Goal: Task Accomplishment & Management: Use online tool/utility

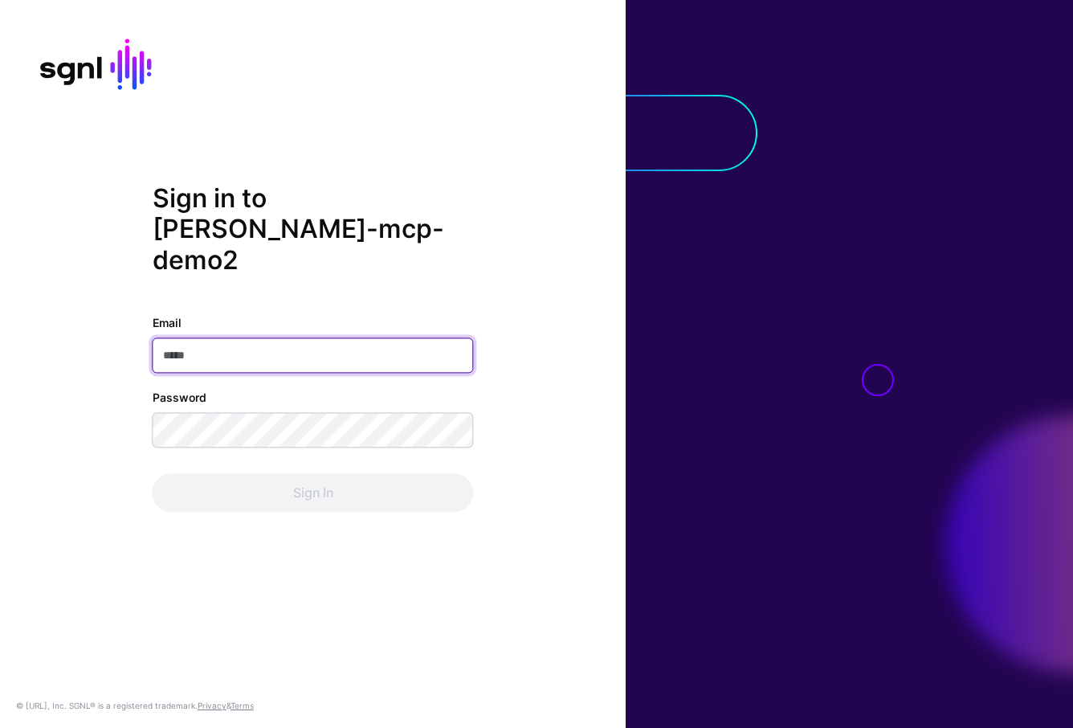
type input "**********"
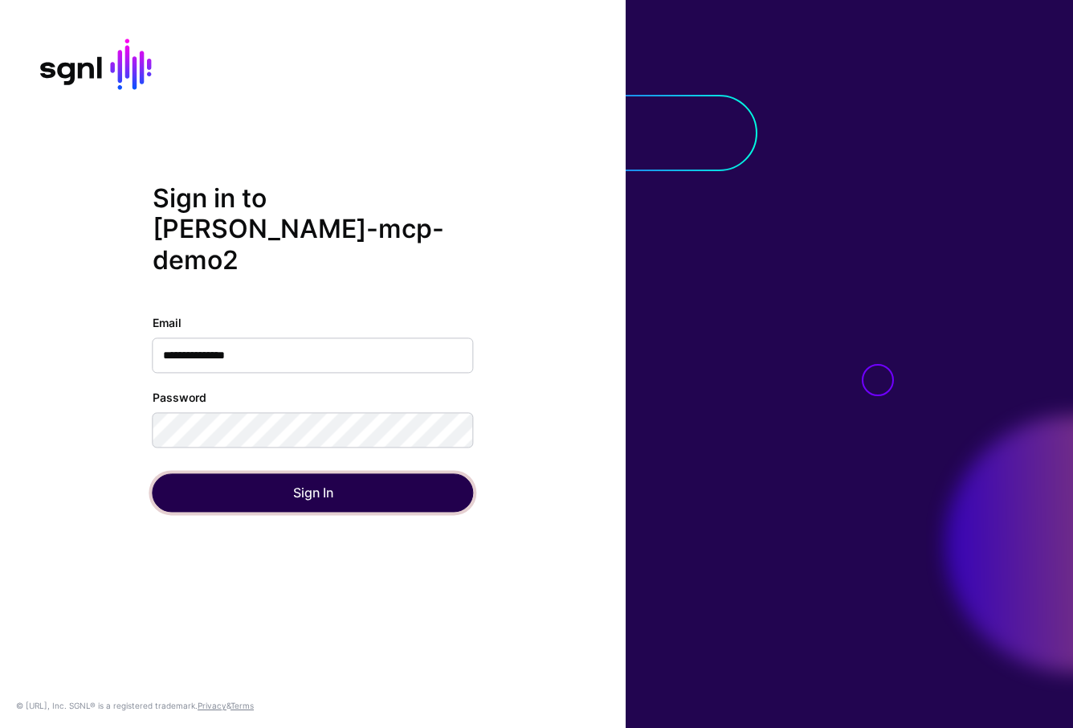
click at [333, 477] on button "Sign In" at bounding box center [313, 493] width 321 height 39
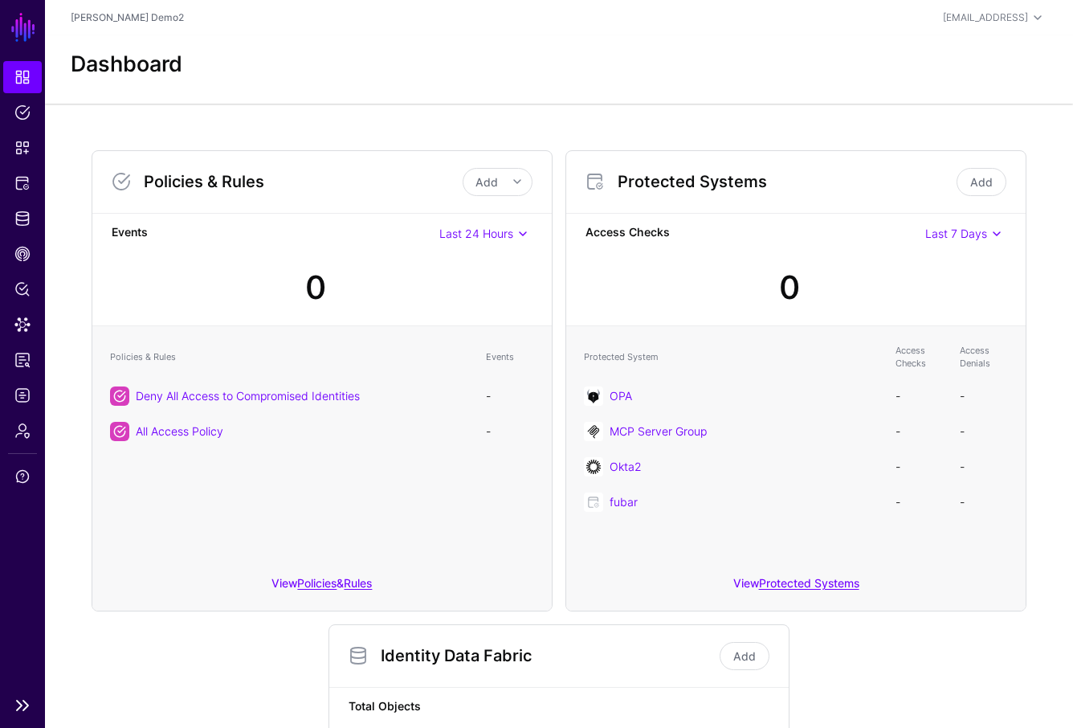
click at [29, 200] on ul "Dashboard Policies Snippets Protected Systems Identity Data Fabric CAEP Hub Pol…" at bounding box center [22, 374] width 45 height 627
drag, startPoint x: 23, startPoint y: 214, endPoint x: 56, endPoint y: 211, distance: 33.1
click at [23, 214] on span "Identity Data Fabric" at bounding box center [22, 218] width 16 height 16
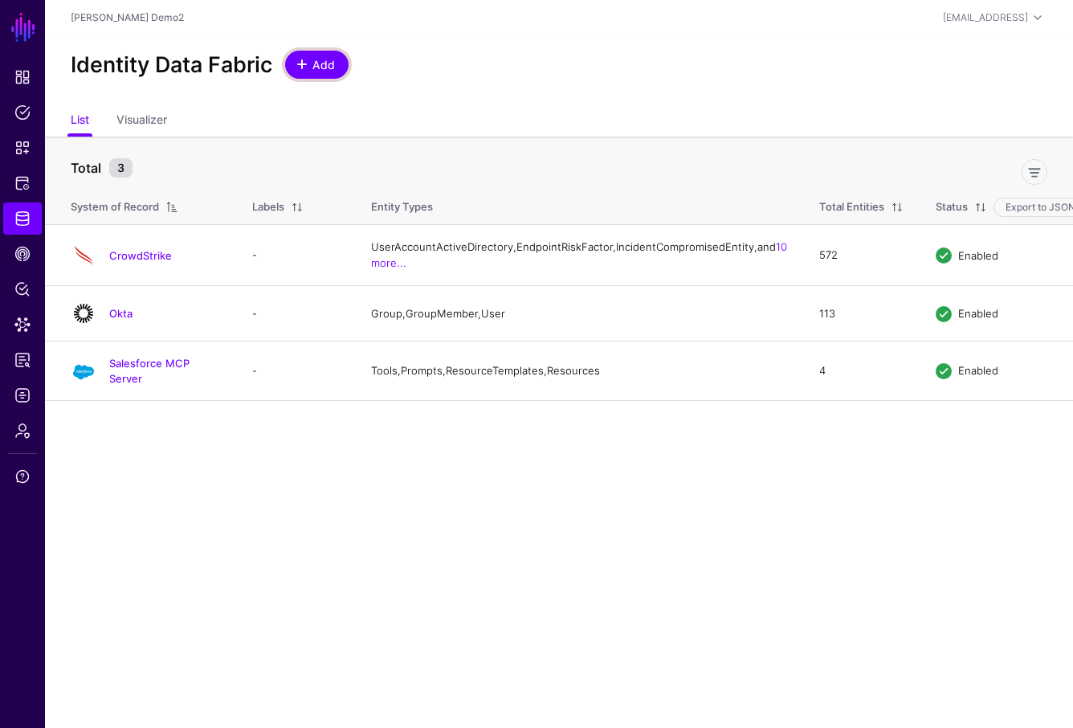
click at [304, 66] on span at bounding box center [302, 64] width 13 height 13
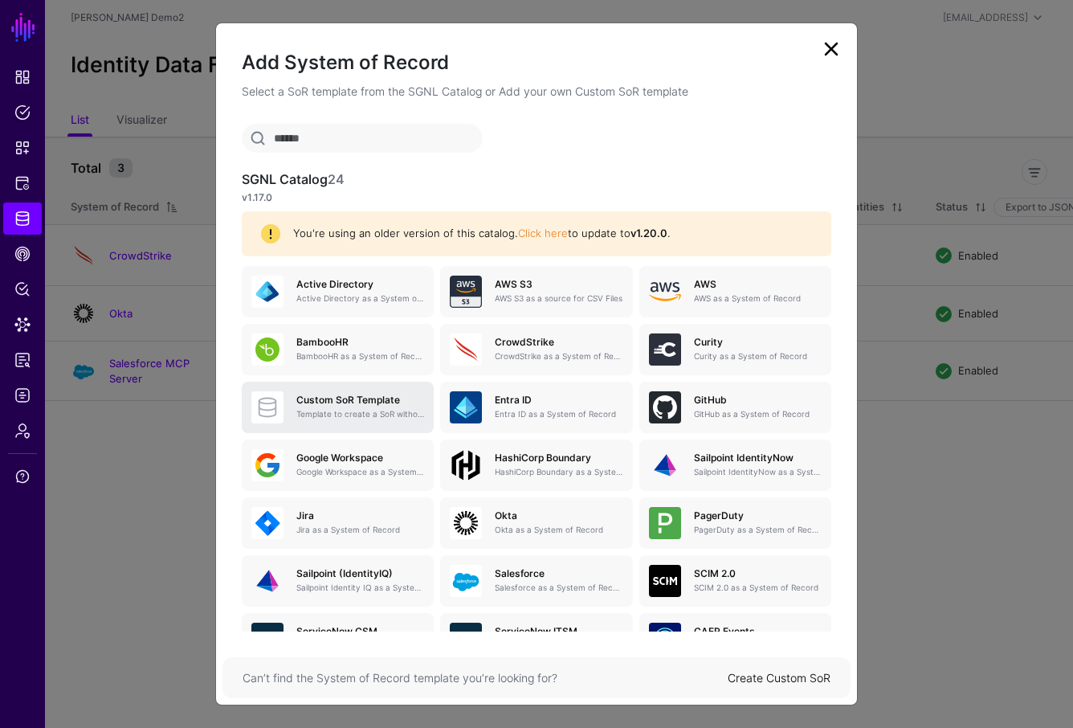
click at [379, 401] on h5 "Custom SoR Template" at bounding box center [360, 399] width 128 height 11
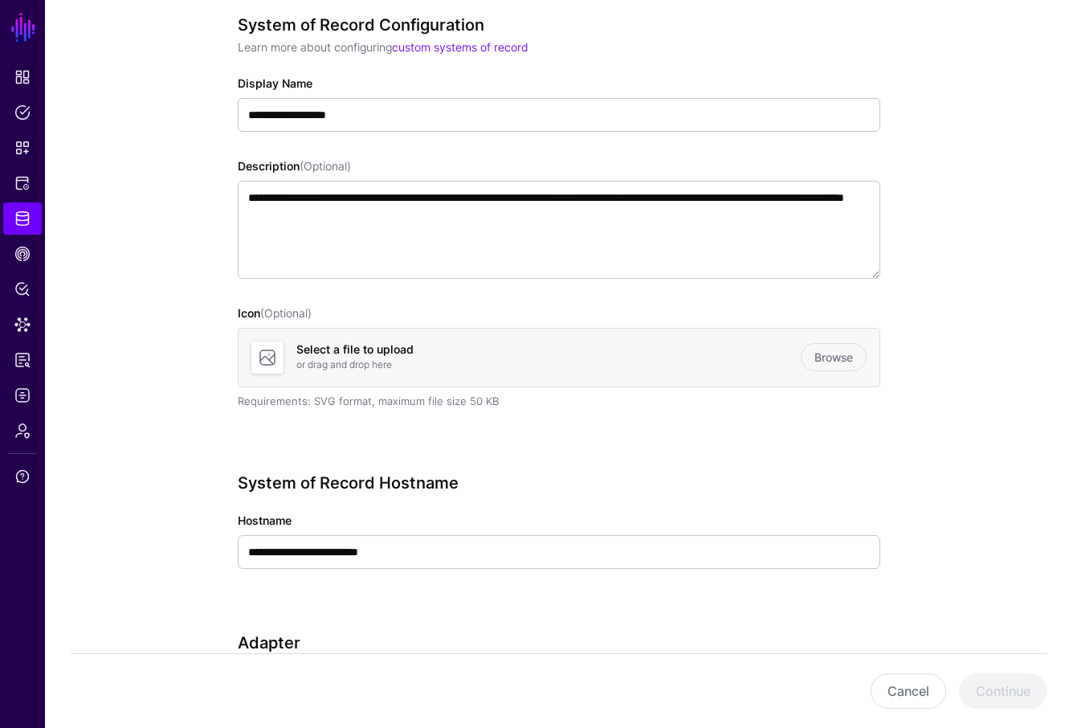
scroll to position [326, 0]
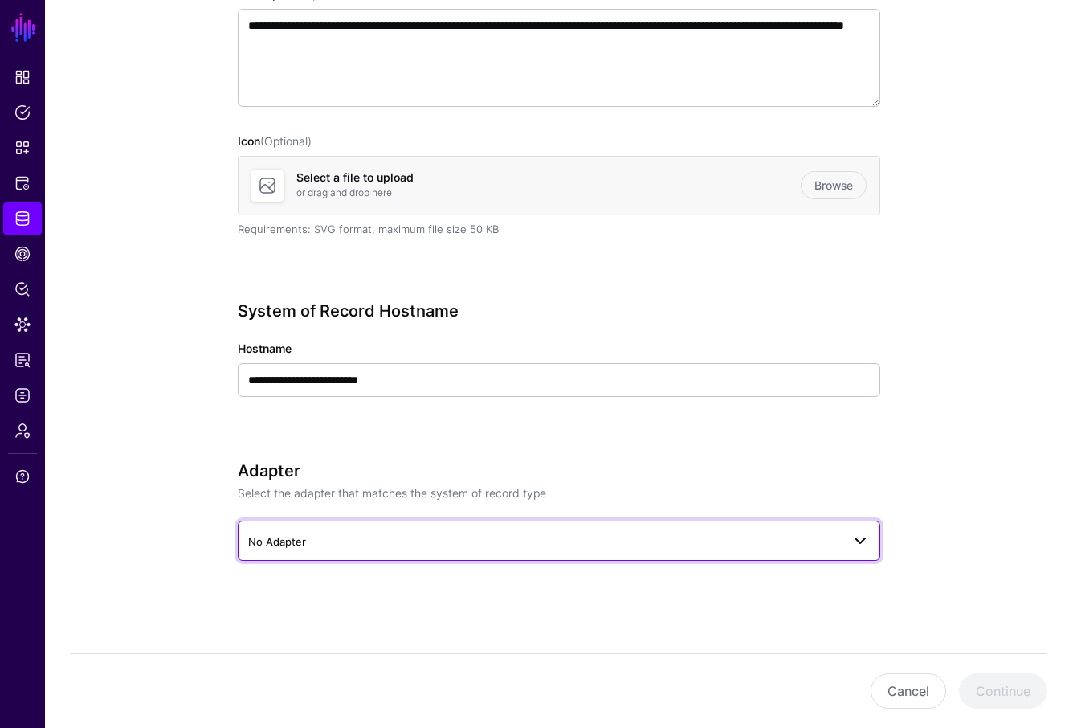
click at [545, 541] on span "No Adapter" at bounding box center [544, 542] width 593 height 18
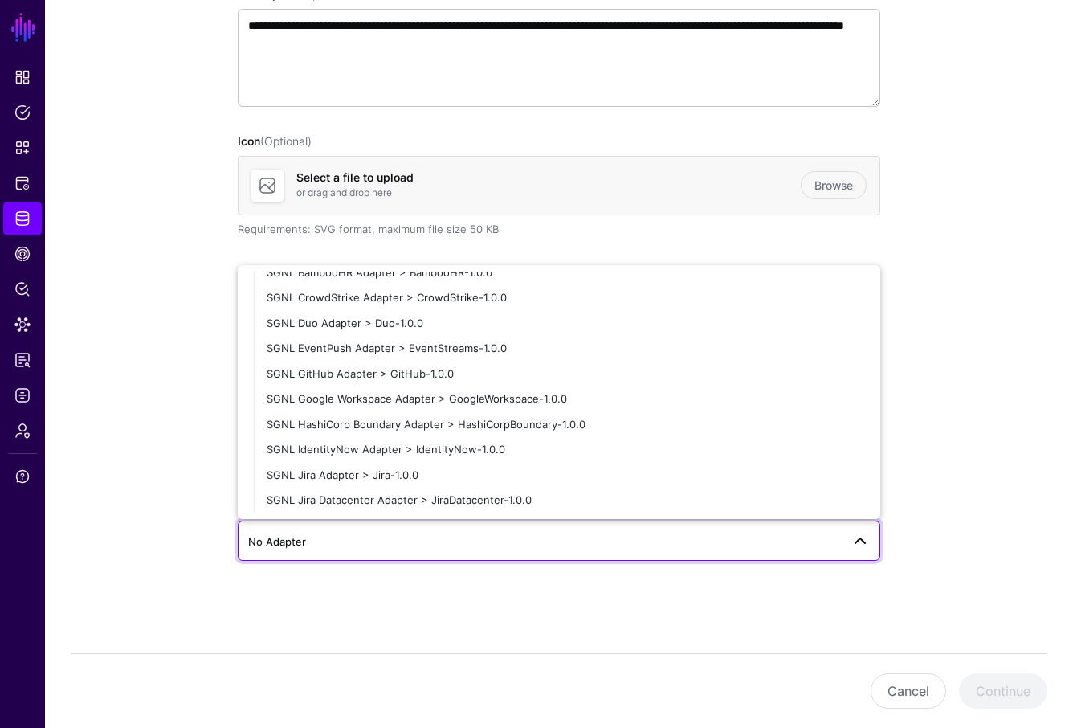
scroll to position [190, 0]
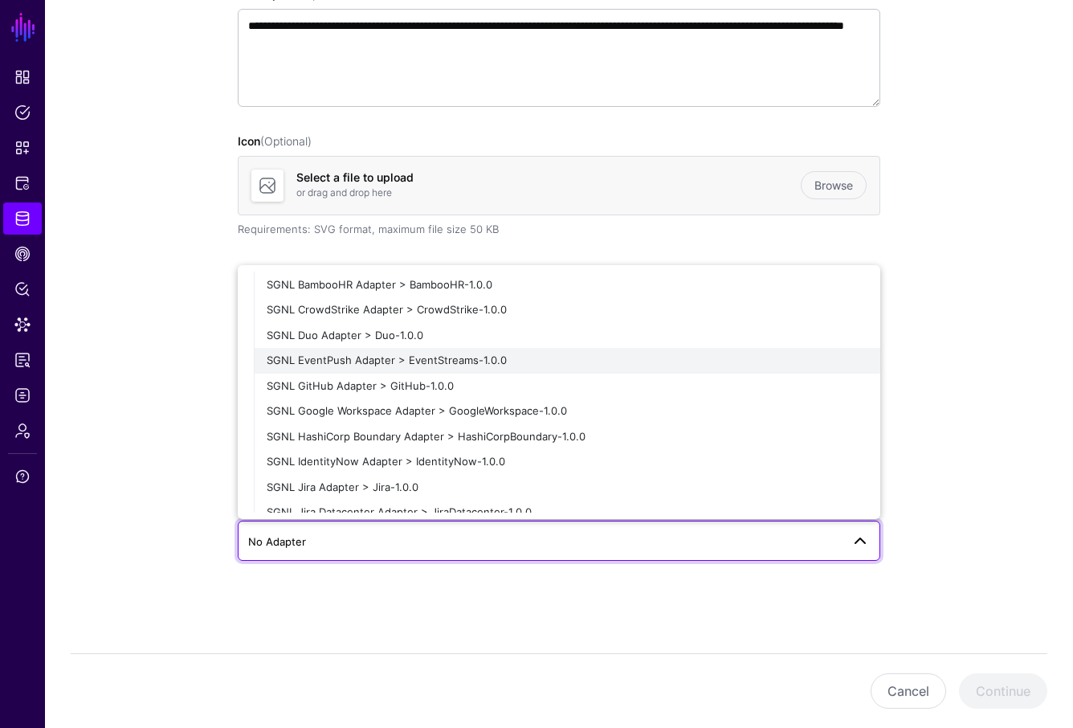
click at [504, 359] on div "SGNL EventPush Adapter > EventStreams-1.0.0" at bounding box center [567, 361] width 601 height 16
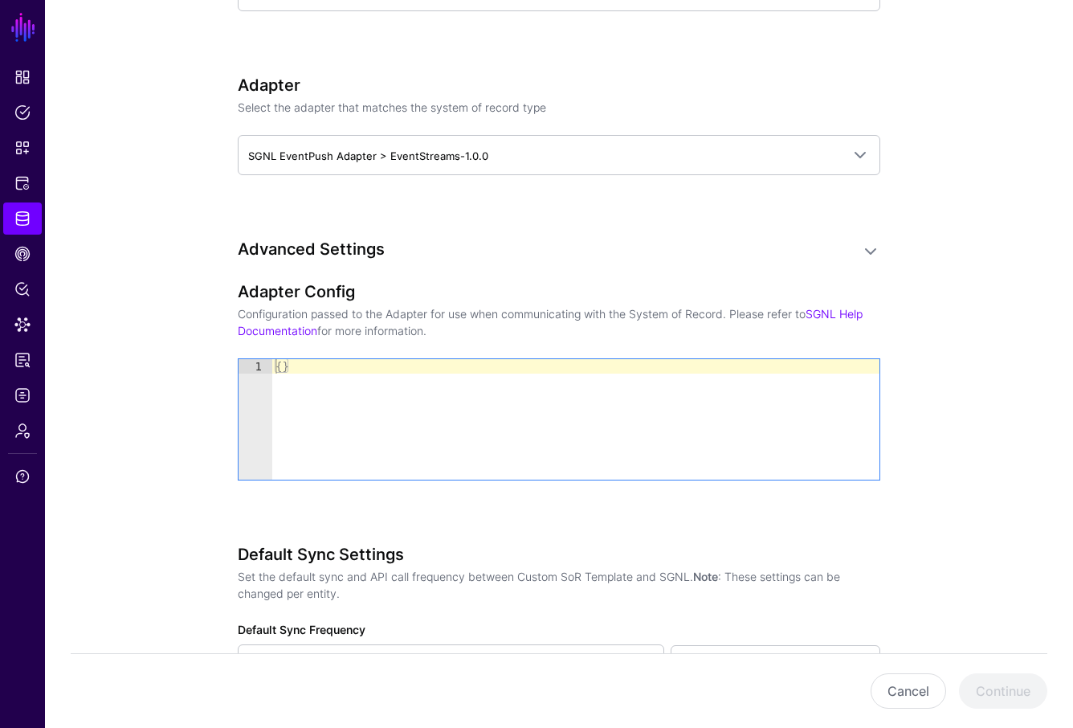
scroll to position [620, 0]
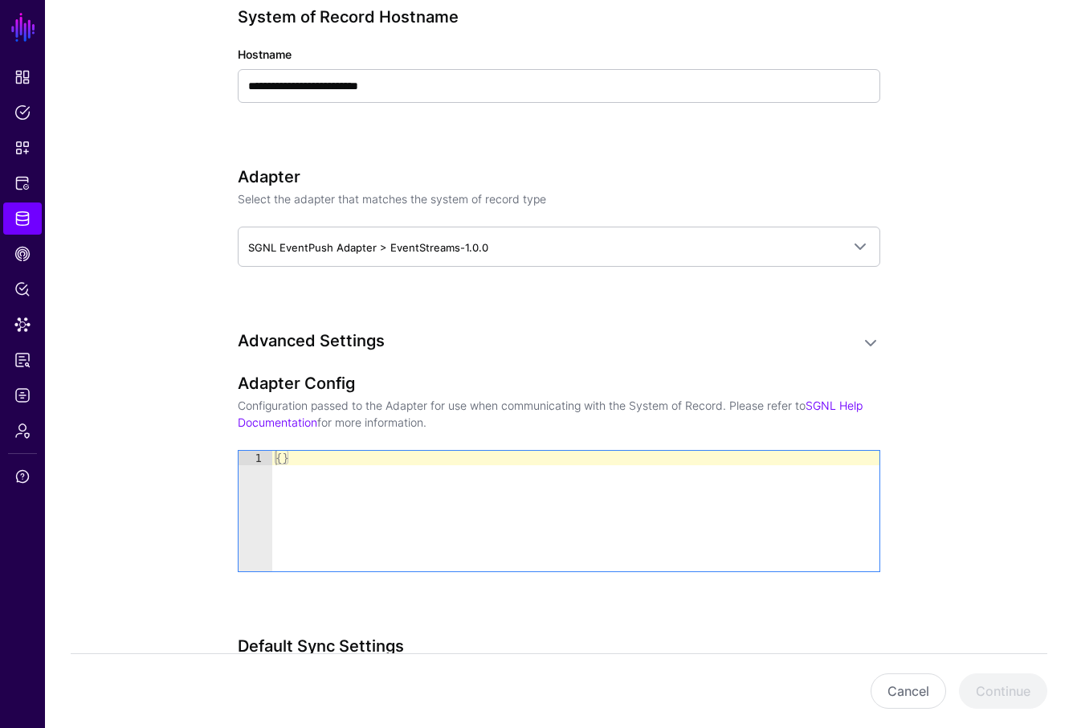
drag, startPoint x: 580, startPoint y: 345, endPoint x: 569, endPoint y: 306, distance: 40.2
click at [580, 345] on h3 "Advanced Settings" at bounding box center [543, 340] width 611 height 19
click at [566, 295] on div "Adapter Select the adapter that matches the system of record type SGNL EventPus…" at bounding box center [559, 239] width 643 height 145
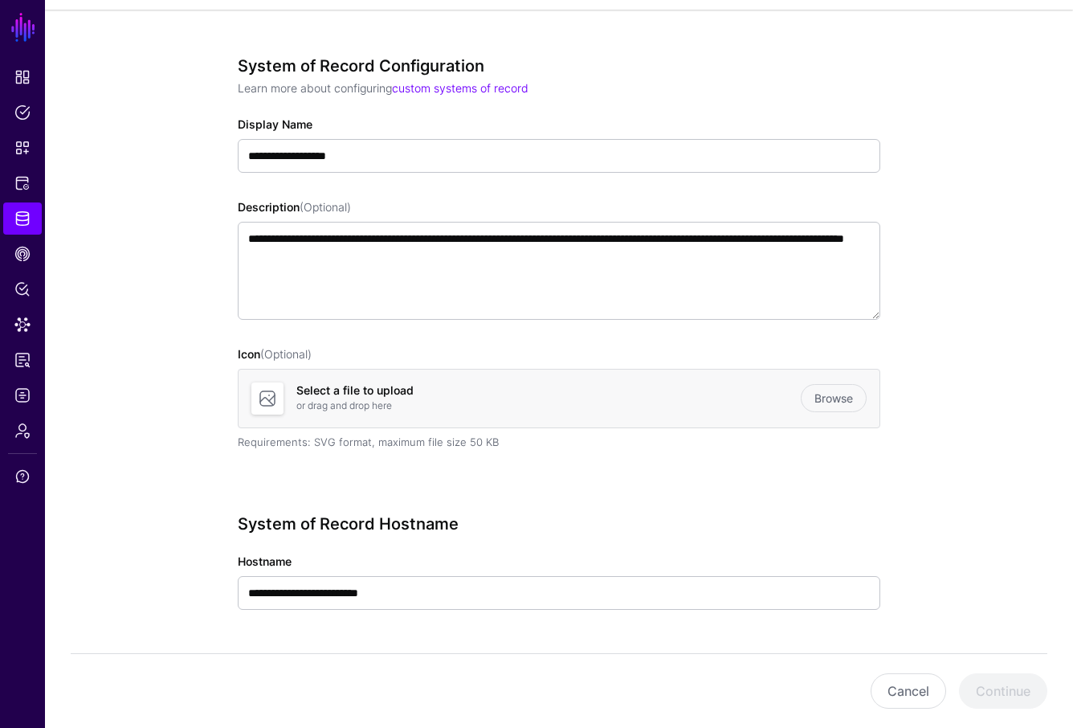
scroll to position [0, 0]
